Goal: Complete application form

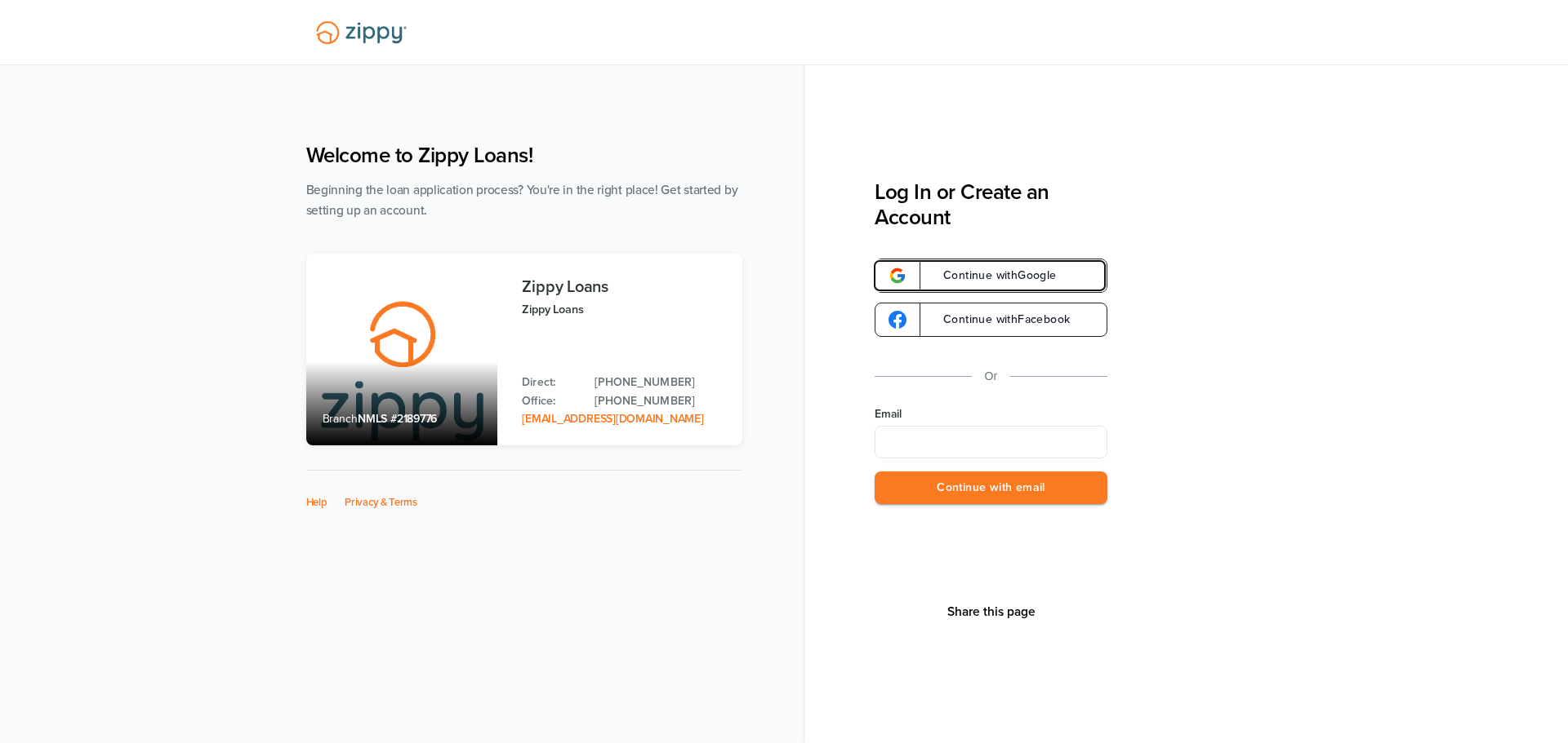
click at [1012, 274] on span "Continue with Google" at bounding box center [992, 276] width 130 height 12
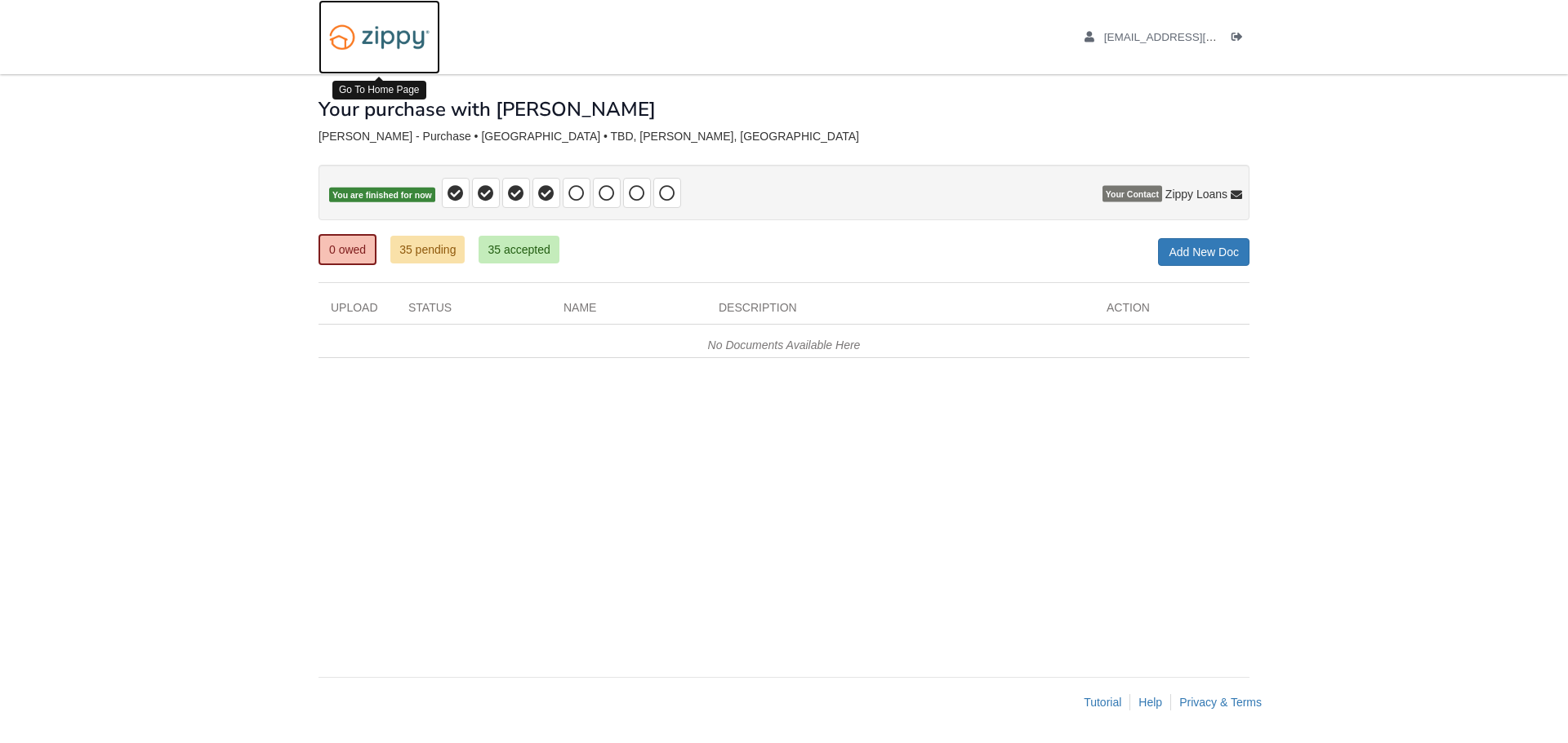
click at [369, 26] on img at bounding box center [379, 37] width 122 height 41
